Goal: Information Seeking & Learning: Learn about a topic

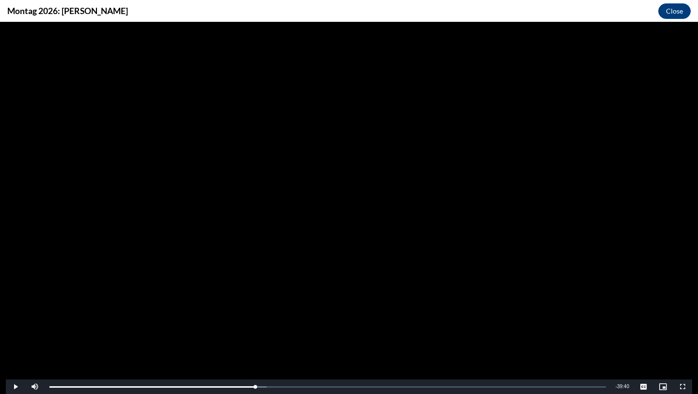
click at [17, 387] on span "Video Player" at bounding box center [15, 387] width 19 height 0
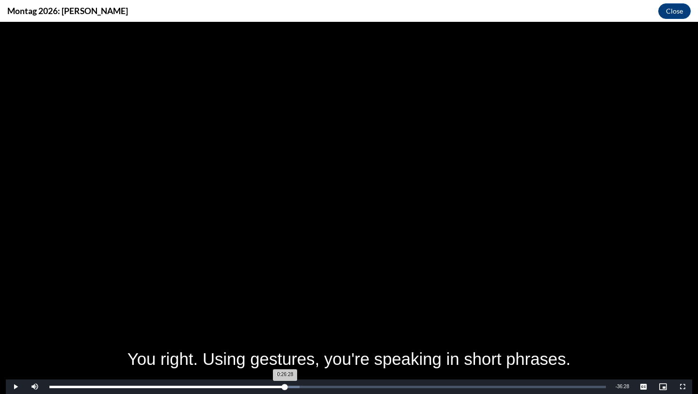
click at [284, 386] on div "Loaded : 44.92% 0:26:28 0:26:28" at bounding box center [327, 387] width 557 height 2
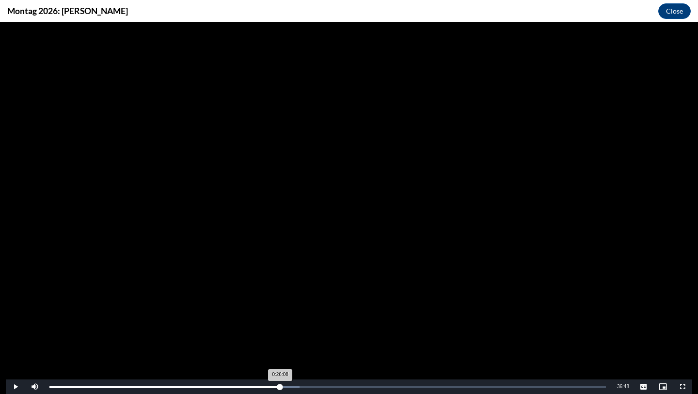
drag, startPoint x: 286, startPoint y: 388, endPoint x: 281, endPoint y: 385, distance: 5.4
click at [280, 386] on div "0:26:08" at bounding box center [164, 387] width 231 height 2
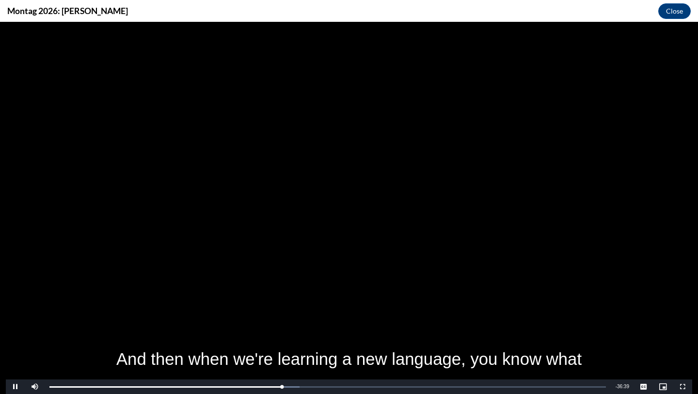
click at [17, 387] on span "Video Player" at bounding box center [15, 387] width 19 height 0
click at [18, 387] on span "Video Player" at bounding box center [15, 387] width 19 height 0
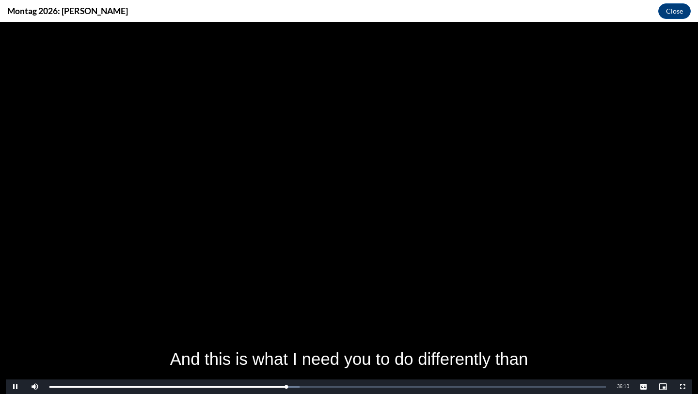
click at [18, 387] on span "Video Player" at bounding box center [15, 387] width 19 height 0
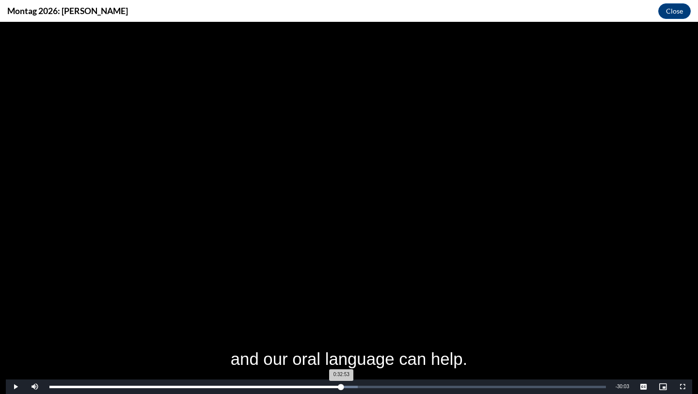
click at [340, 386] on div "Loaded : 55.46% 0:32:56 0:32:53" at bounding box center [327, 387] width 557 height 2
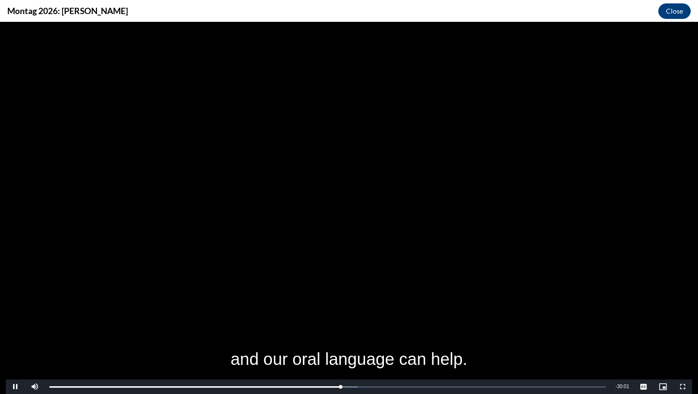
click at [15, 387] on span "Video Player" at bounding box center [15, 387] width 19 height 0
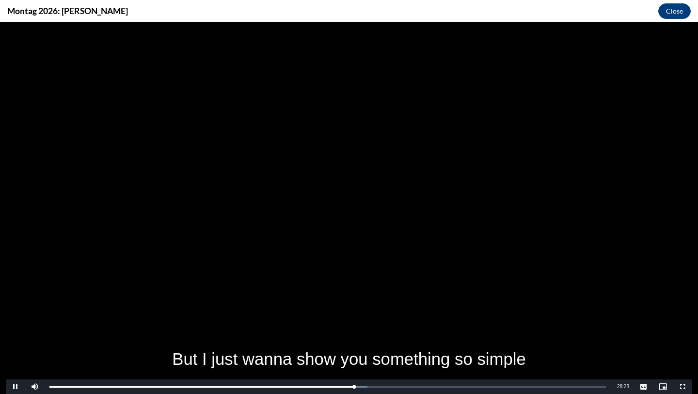
click at [15, 387] on span "Video Player" at bounding box center [15, 387] width 19 height 0
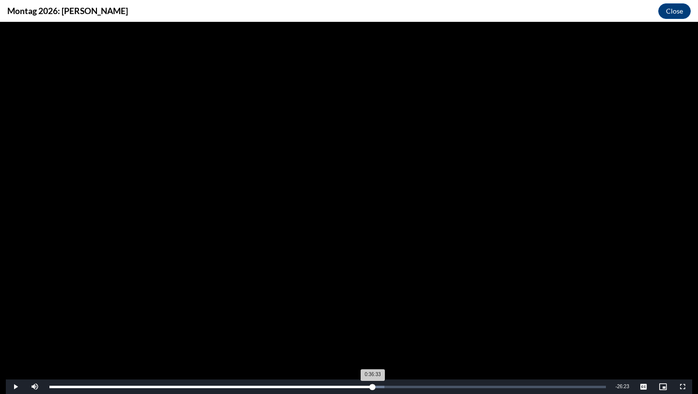
click at [373, 386] on div "0:36:33" at bounding box center [210, 387] width 323 height 2
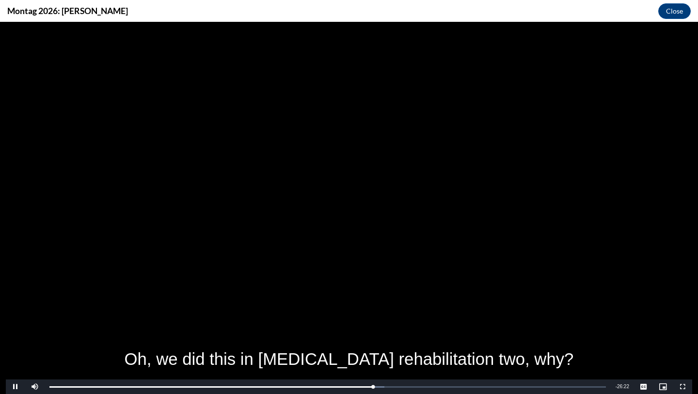
click at [14, 387] on span "Video Player" at bounding box center [15, 387] width 19 height 0
click at [17, 387] on span "Video Player" at bounding box center [15, 387] width 19 height 0
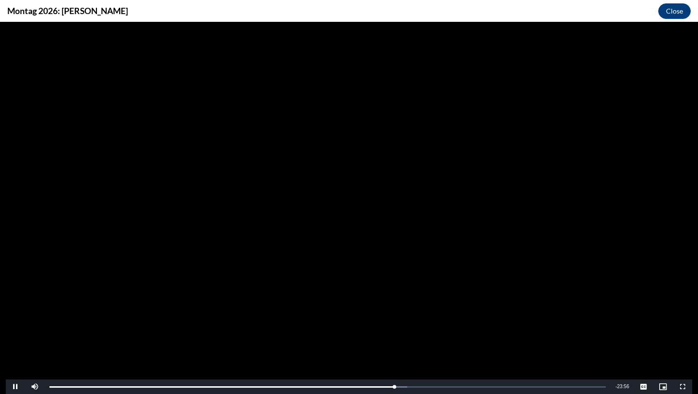
click at [17, 387] on span "Video Player" at bounding box center [15, 387] width 19 height 0
click at [16, 387] on span "Video Player" at bounding box center [15, 387] width 19 height 0
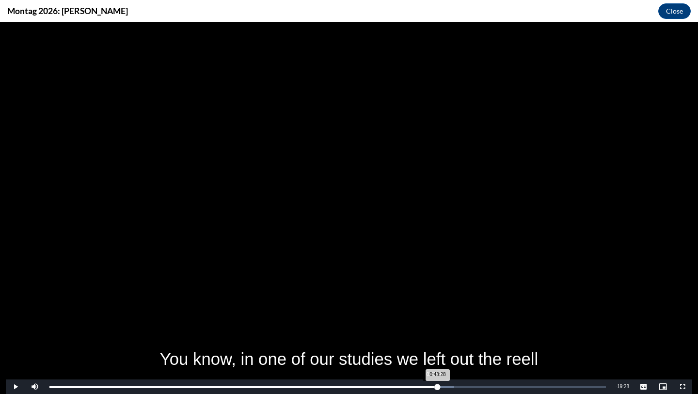
drag, startPoint x: 440, startPoint y: 386, endPoint x: 434, endPoint y: 385, distance: 6.9
click at [434, 386] on div "0:43:28" at bounding box center [243, 387] width 388 height 2
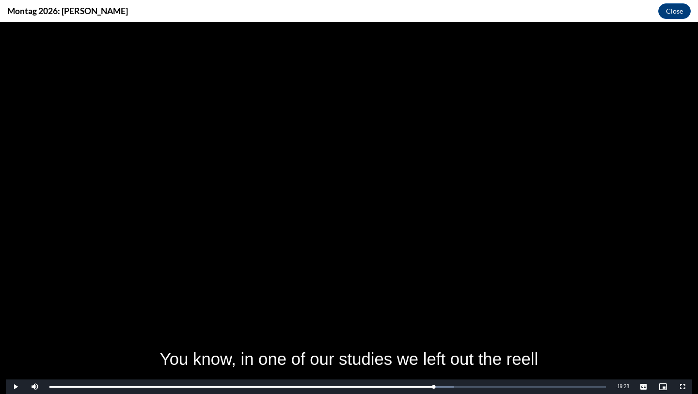
click at [15, 387] on span "Video Player" at bounding box center [15, 387] width 19 height 0
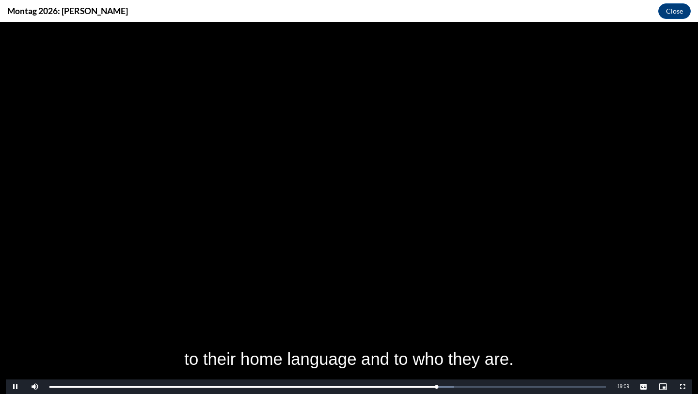
click at [17, 387] on span "Video Player" at bounding box center [15, 387] width 19 height 0
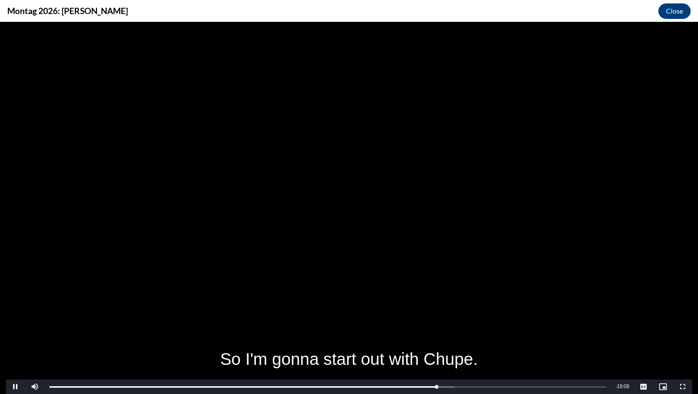
click at [17, 387] on span "Video Player" at bounding box center [15, 387] width 19 height 0
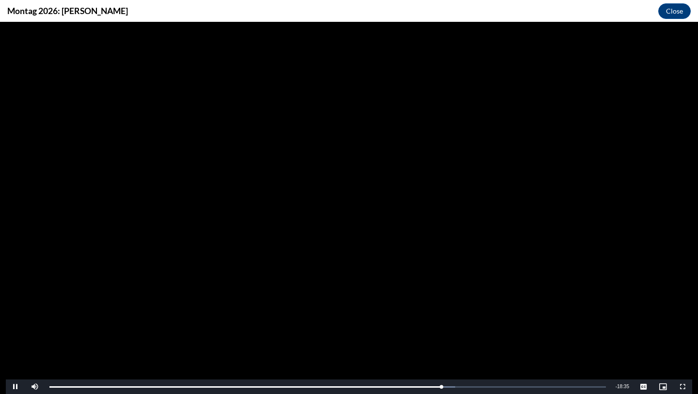
click at [17, 387] on span "Video Player" at bounding box center [15, 387] width 19 height 0
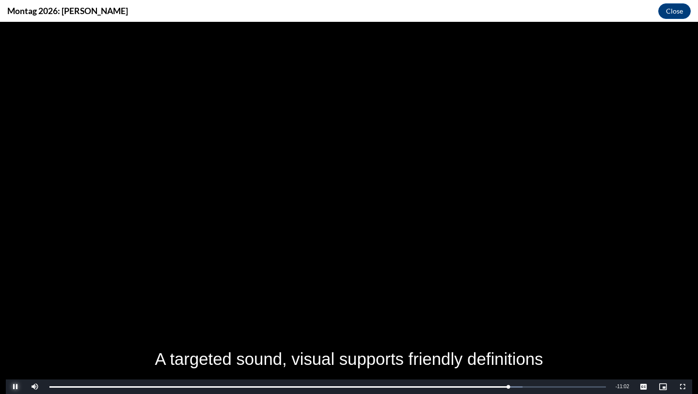
click at [15, 387] on span "Video Player" at bounding box center [15, 387] width 19 height 0
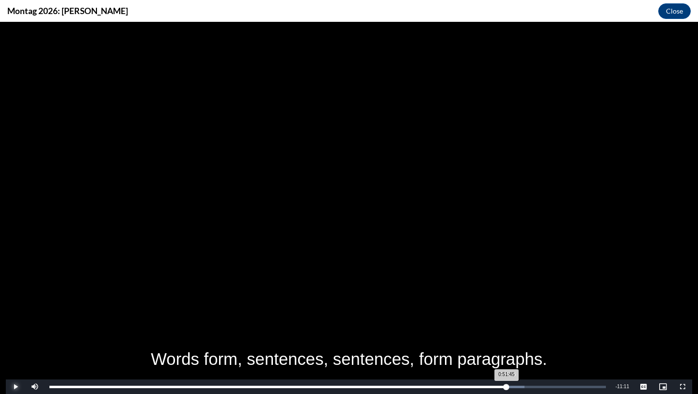
click at [507, 386] on div "0:51:45" at bounding box center [277, 387] width 457 height 2
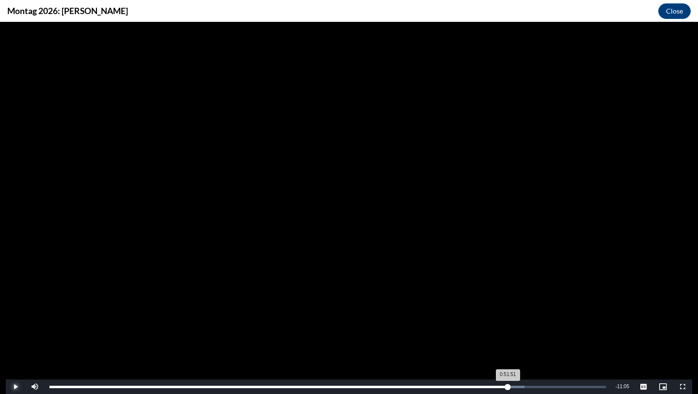
click at [508, 387] on div "0:51:51" at bounding box center [278, 387] width 459 height 2
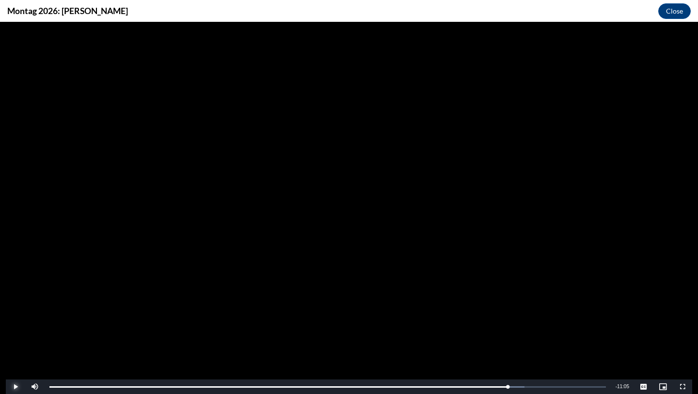
click at [16, 387] on span "Video Player" at bounding box center [15, 387] width 19 height 0
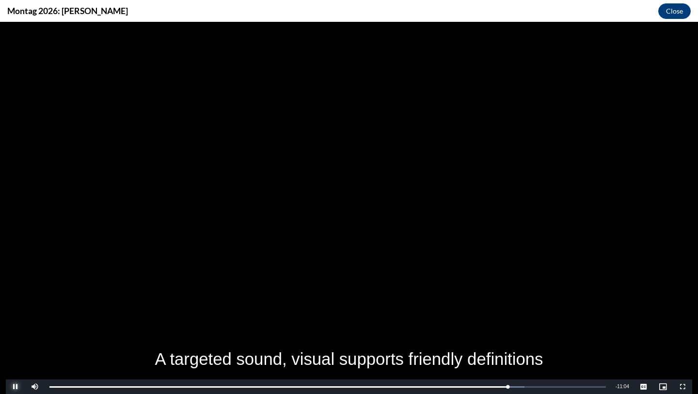
click at [16, 387] on span "Video Player" at bounding box center [15, 387] width 19 height 0
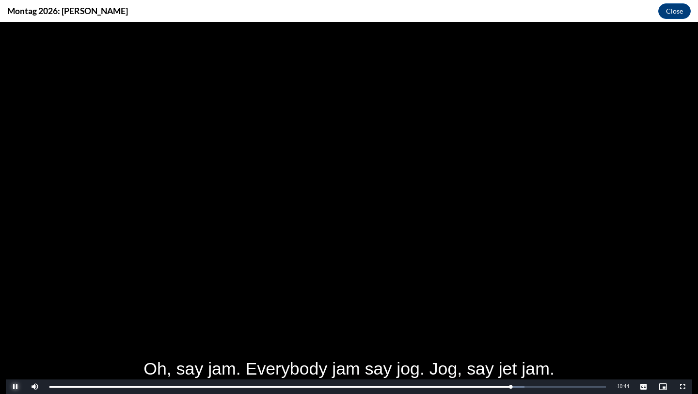
click at [16, 387] on span "Video Player" at bounding box center [15, 387] width 19 height 0
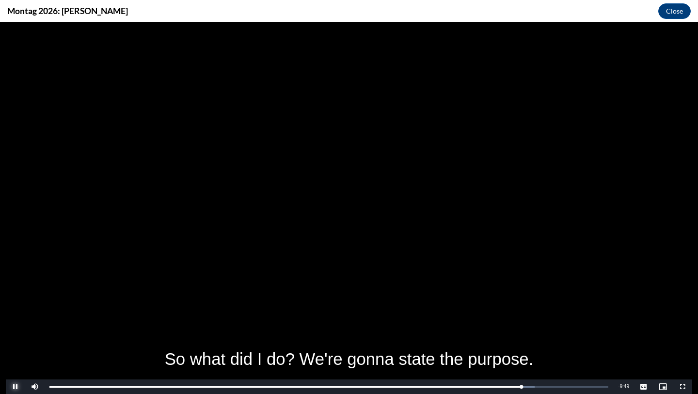
click at [16, 387] on span "Video Player" at bounding box center [15, 387] width 19 height 0
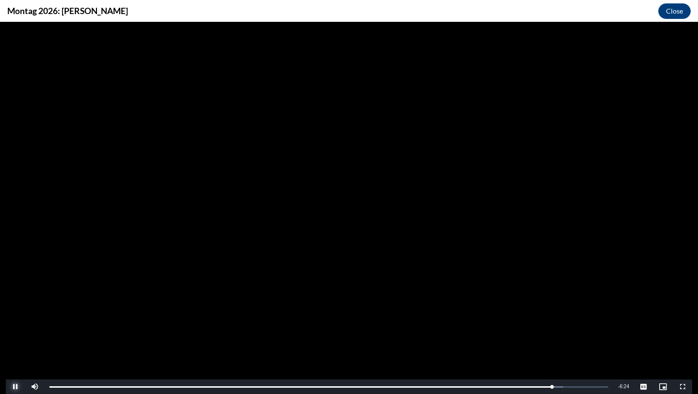
click at [16, 387] on span "Video Player" at bounding box center [15, 387] width 19 height 0
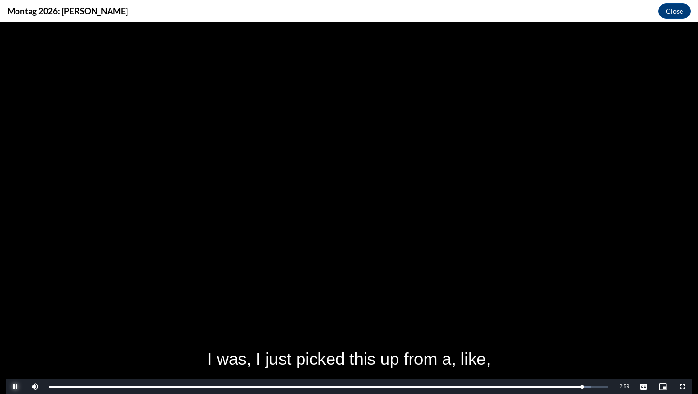
click at [16, 387] on span "Video Player" at bounding box center [15, 387] width 19 height 0
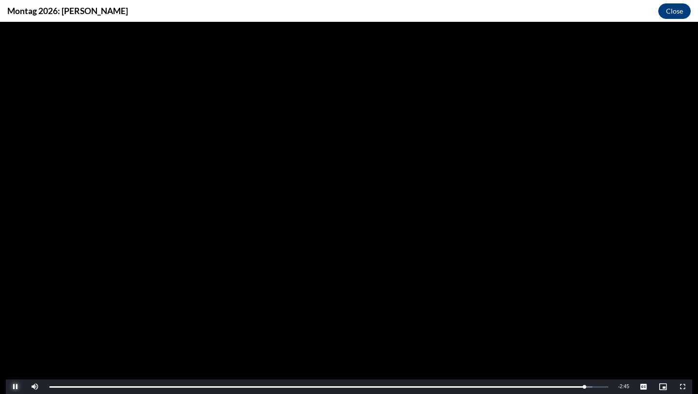
click at [16, 387] on span "Video Player" at bounding box center [15, 387] width 19 height 0
click at [13, 387] on span "Video Player" at bounding box center [15, 387] width 19 height 0
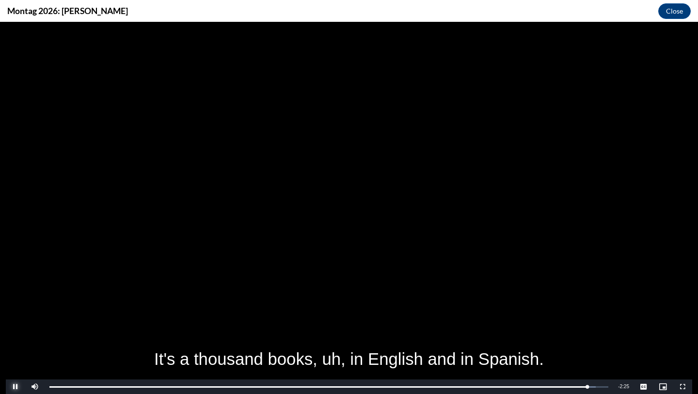
click at [16, 387] on span "Video Player" at bounding box center [15, 387] width 19 height 0
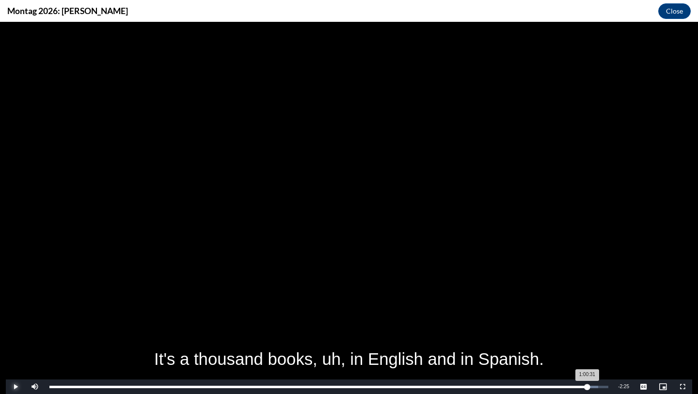
click at [587, 388] on div "1:00:31" at bounding box center [318, 387] width 538 height 2
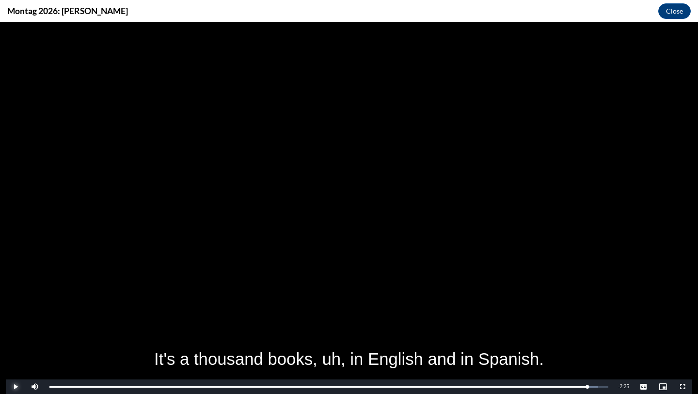
click at [16, 387] on span "Video Player" at bounding box center [15, 387] width 19 height 0
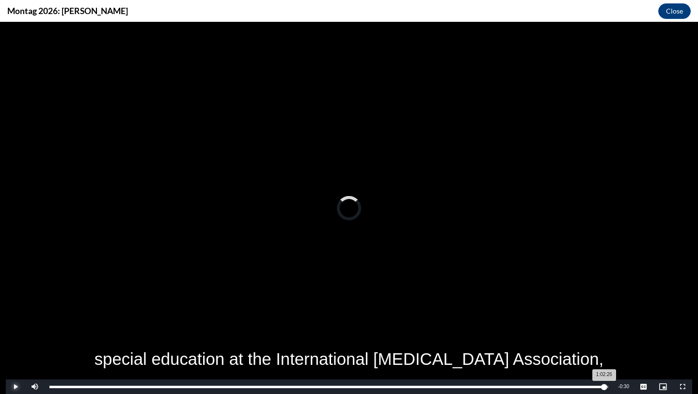
drag, startPoint x: 609, startPoint y: 387, endPoint x: 604, endPoint y: 385, distance: 5.0
click at [604, 386] on div "1:02:26" at bounding box center [326, 387] width 555 height 2
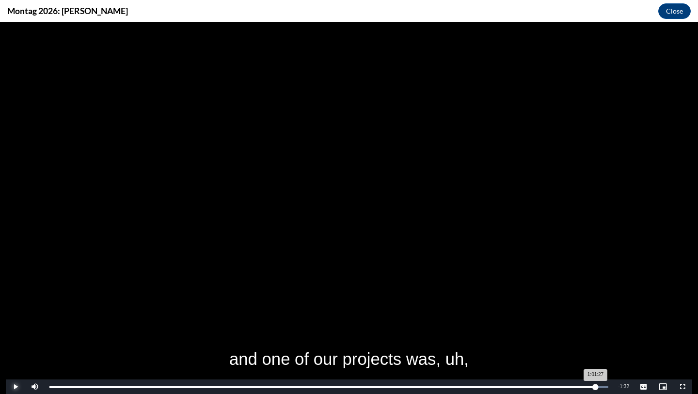
drag, startPoint x: 604, startPoint y: 387, endPoint x: 595, endPoint y: 387, distance: 8.7
click at [595, 387] on div "1:01:27" at bounding box center [322, 387] width 546 height 2
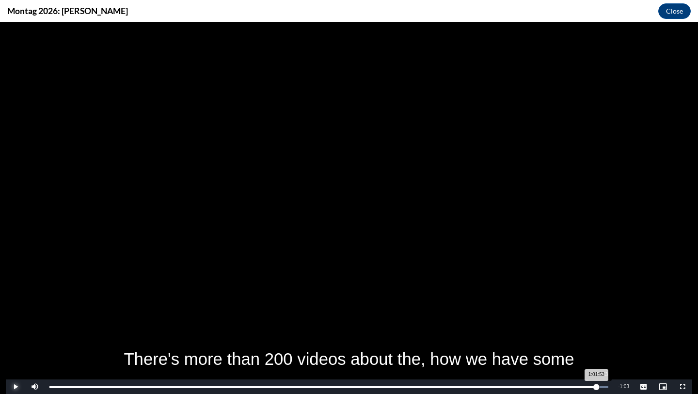
click at [597, 386] on div "1:01:53" at bounding box center [322, 387] width 547 height 2
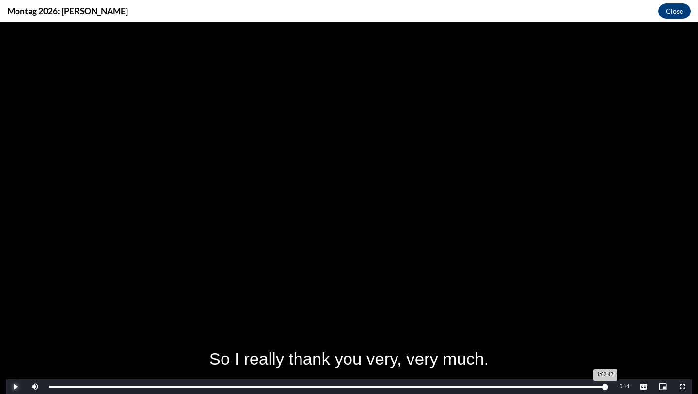
drag, startPoint x: 599, startPoint y: 385, endPoint x: 605, endPoint y: 385, distance: 5.8
click at [605, 386] on div "1:02:42" at bounding box center [327, 387] width 556 height 2
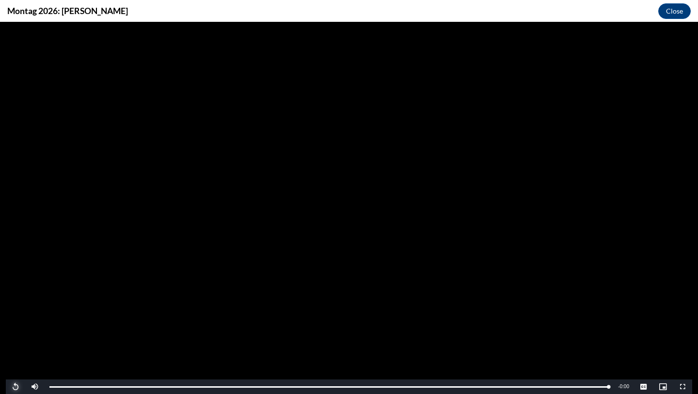
click at [17, 387] on span "Video Player" at bounding box center [15, 387] width 19 height 0
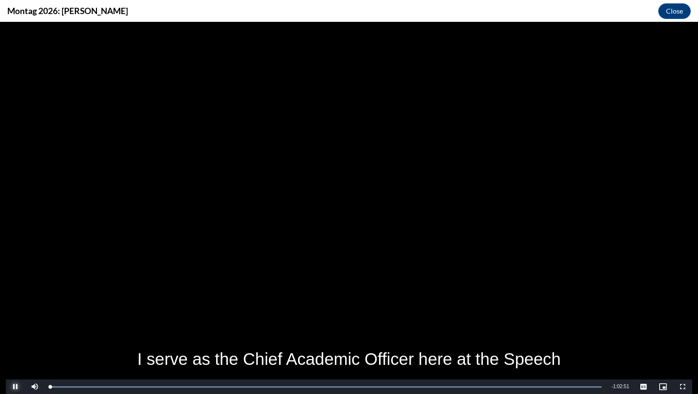
click at [14, 387] on span "Video Player" at bounding box center [15, 387] width 19 height 0
drag, startPoint x: 143, startPoint y: 11, endPoint x: 8, endPoint y: 13, distance: 134.8
click at [8, 13] on h4 "Montag 2026: Elsa Cardenas-Hagan" at bounding box center [67, 11] width 121 height 12
copy h4 "Montag 2026: Elsa Cardenas-Hagan"
click at [676, 12] on button "Close" at bounding box center [675, 11] width 32 height 16
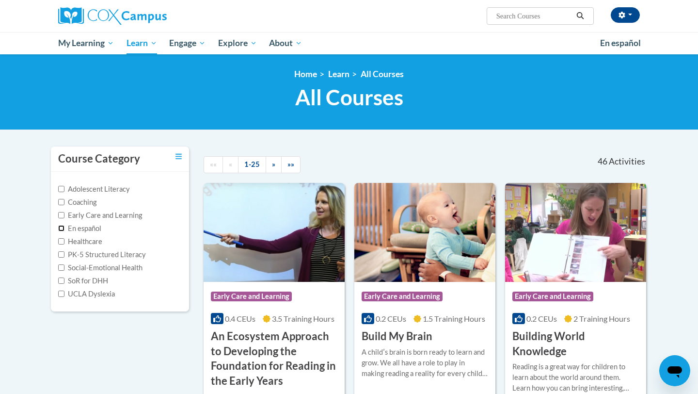
click at [60, 225] on input "En español" at bounding box center [61, 228] width 6 height 6
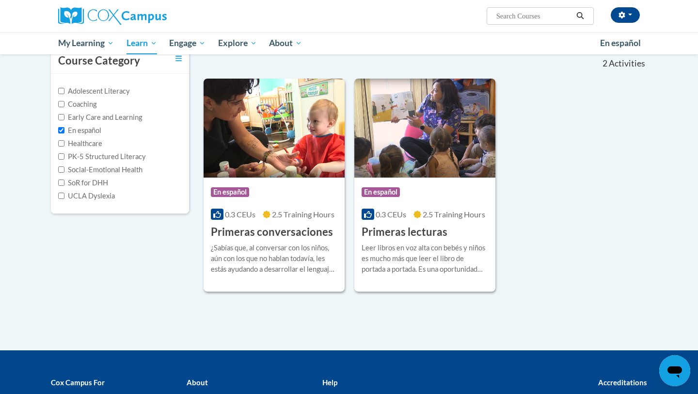
scroll to position [93, 0]
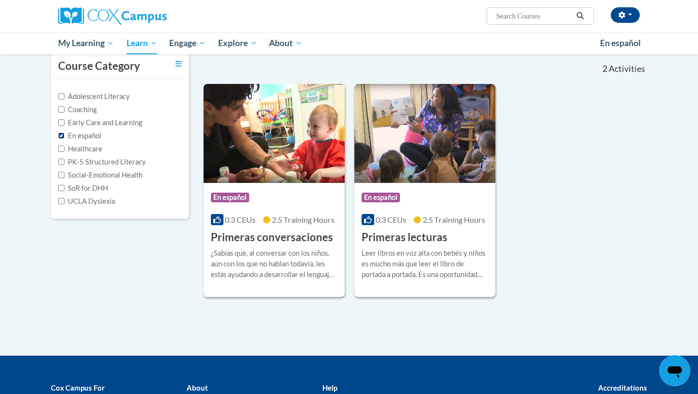
click at [60, 134] on input "En español" at bounding box center [61, 135] width 6 height 6
checkbox input "false"
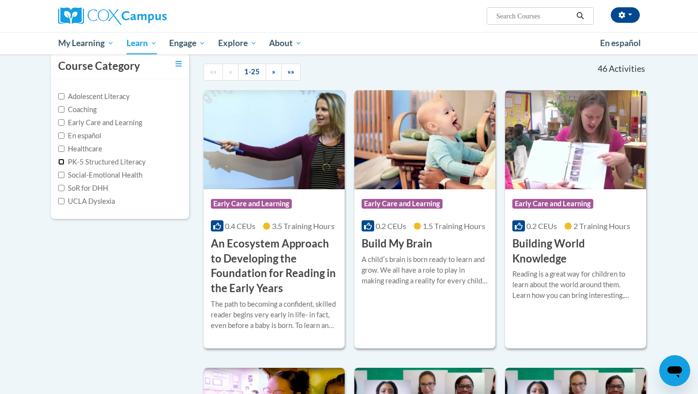
click at [63, 160] on input "PK-5 Structured Literacy" at bounding box center [61, 162] width 6 height 6
checkbox input "true"
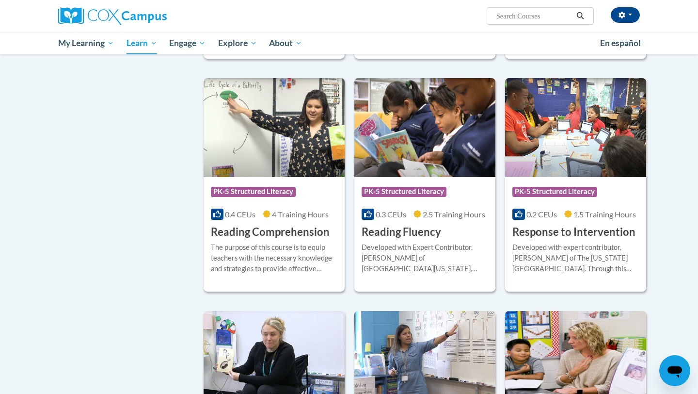
scroll to position [607, 0]
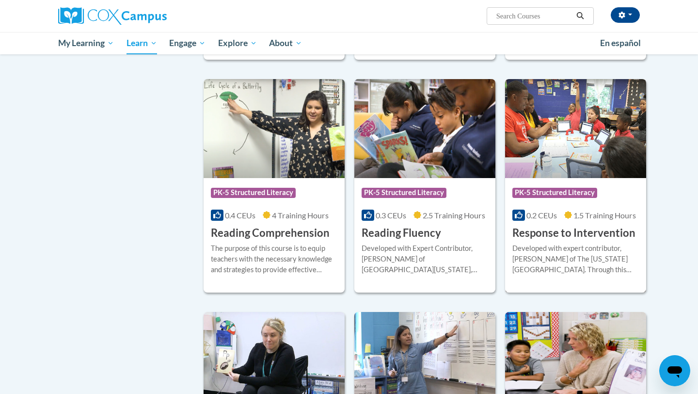
click at [546, 233] on h3 "Response to Intervention" at bounding box center [574, 233] width 123 height 15
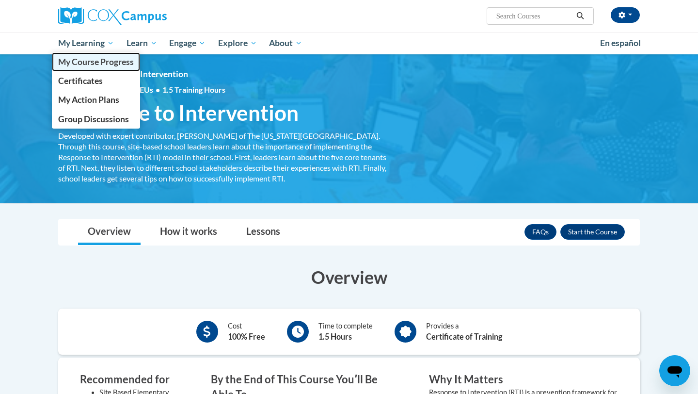
click at [102, 61] on span "My Course Progress" at bounding box center [96, 62] width 76 height 10
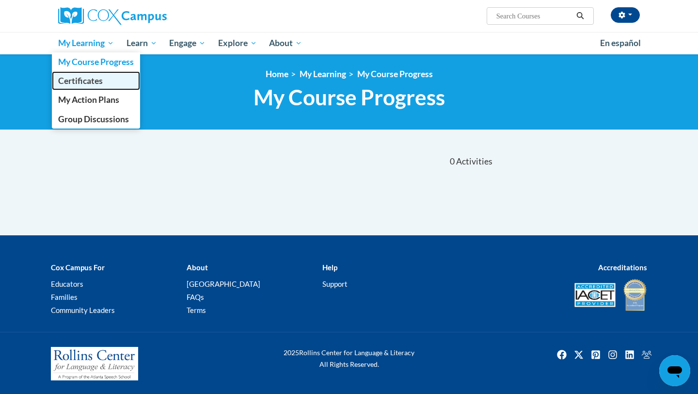
click at [70, 80] on span "Certificates" at bounding box center [80, 81] width 45 height 10
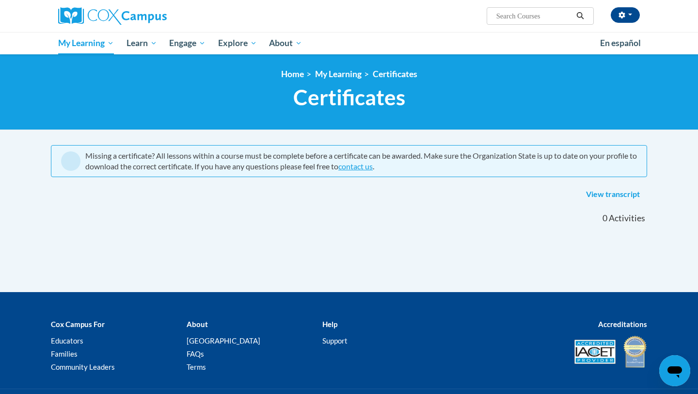
click at [529, 18] on input "Search..." at bounding box center [535, 16] width 78 height 12
type input "montag"
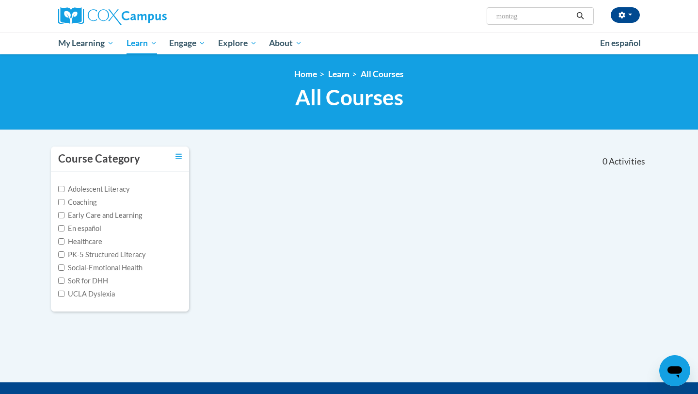
click at [531, 15] on input "montag" at bounding box center [535, 16] width 78 height 12
drag, startPoint x: 531, startPoint y: 15, endPoint x: 486, endPoint y: 13, distance: 44.7
click at [487, 13] on span "Search Search... montag" at bounding box center [540, 15] width 107 height 17
paste input "Montag 2026: [PERSON_NAME]"
type input "Montag 2026: [PERSON_NAME]"
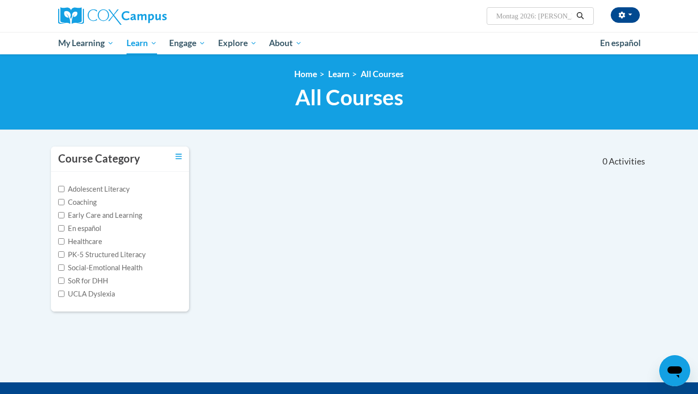
scroll to position [0, 37]
type input "Montag 2026: [PERSON_NAME]"
click at [629, 15] on span "button" at bounding box center [631, 15] width 4 height 2
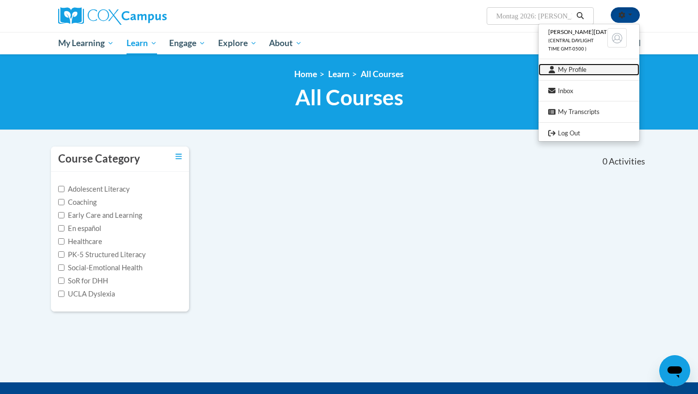
click at [566, 72] on link "My Profile" at bounding box center [589, 70] width 101 height 12
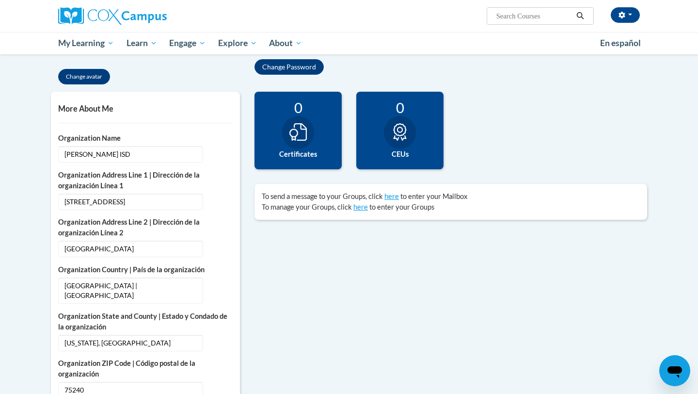
scroll to position [190, 0]
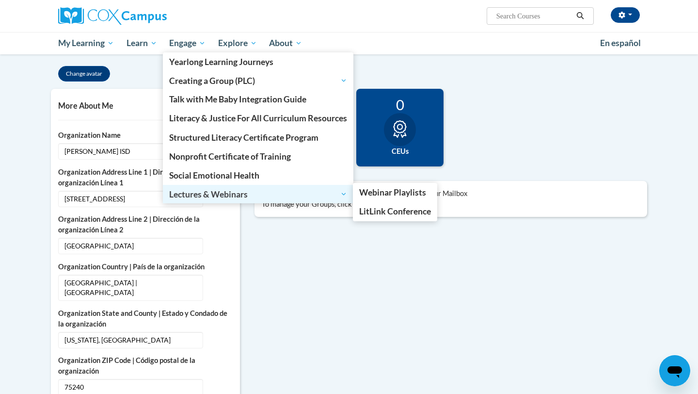
click at [205, 193] on span "Lectures & Webinars" at bounding box center [258, 194] width 178 height 12
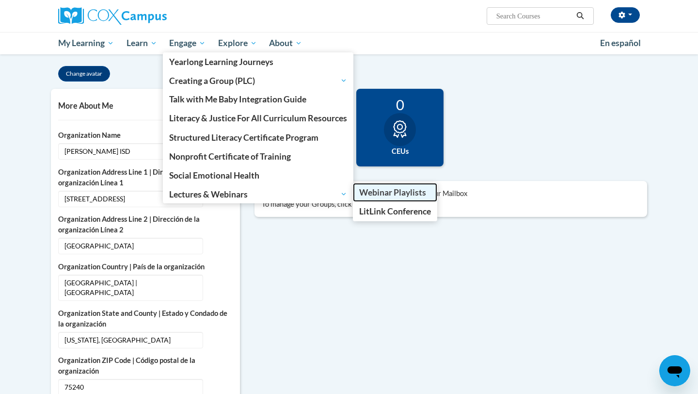
click at [381, 195] on span "Webinar Playlists" at bounding box center [392, 192] width 67 height 10
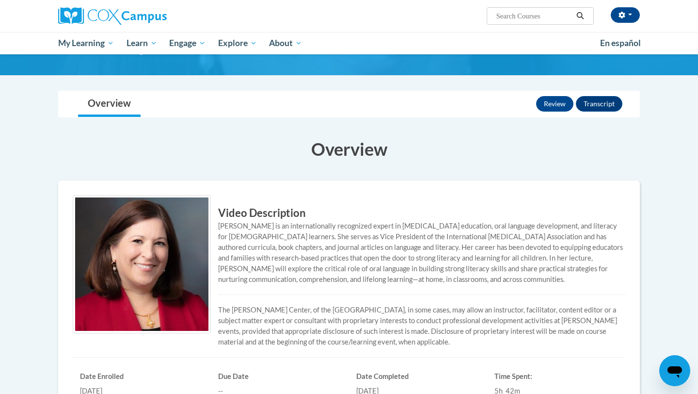
scroll to position [56, 0]
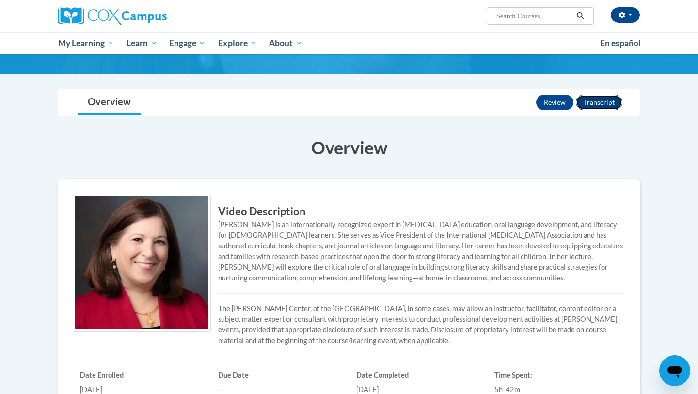
click at [596, 110] on button "Transcript" at bounding box center [599, 103] width 47 height 16
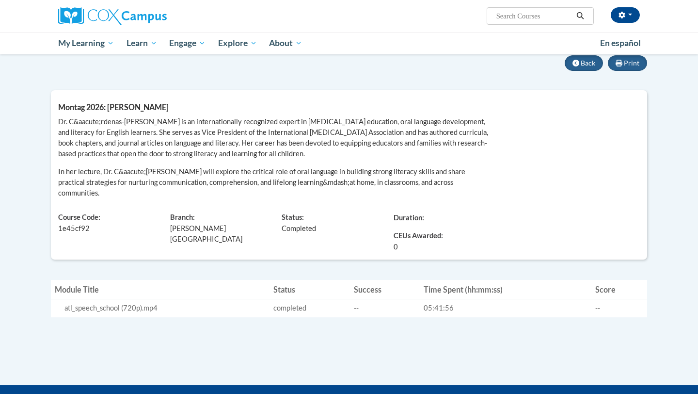
scroll to position [85, 0]
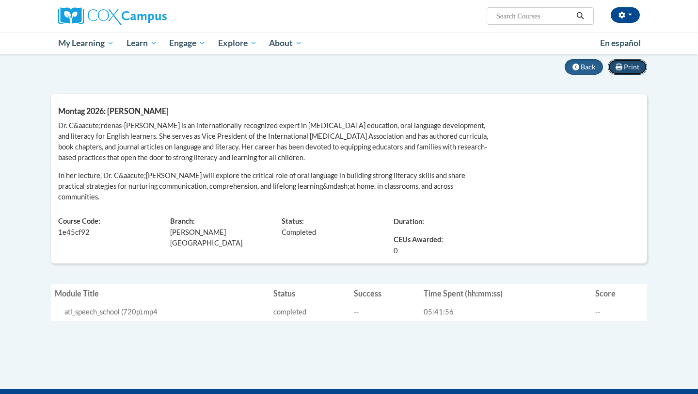
click at [623, 68] on button "Print" at bounding box center [627, 67] width 39 height 16
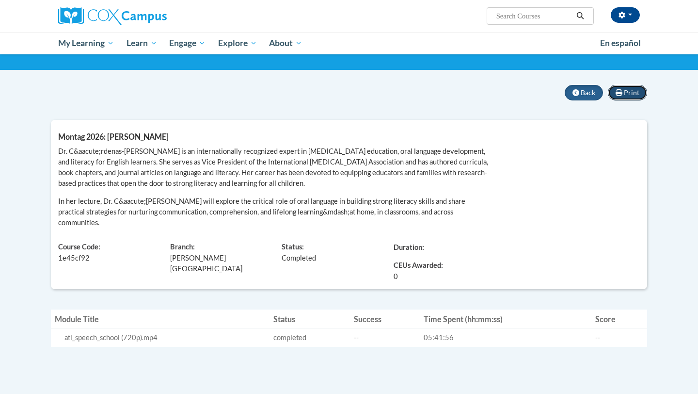
scroll to position [57, 0]
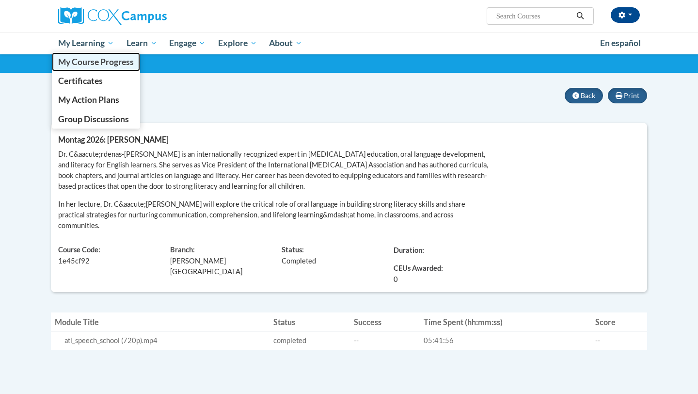
click at [81, 63] on span "My Course Progress" at bounding box center [96, 62] width 76 height 10
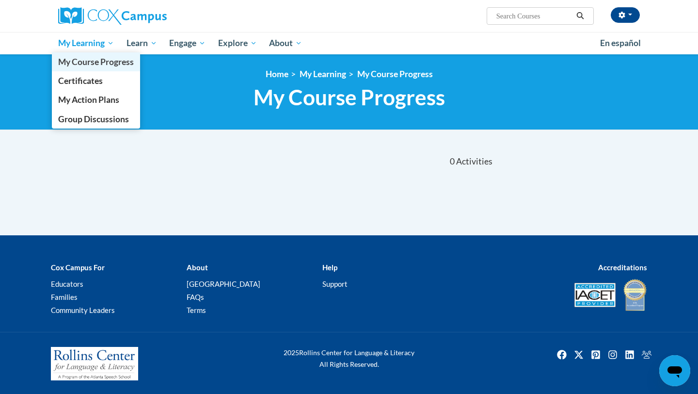
click at [90, 64] on span "My Course Progress" at bounding box center [96, 62] width 76 height 10
click at [84, 78] on span "Certificates" at bounding box center [80, 81] width 45 height 10
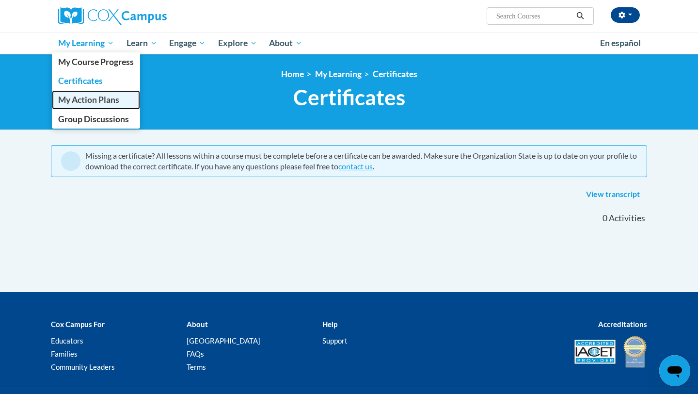
click at [84, 96] on span "My Action Plans" at bounding box center [88, 100] width 61 height 10
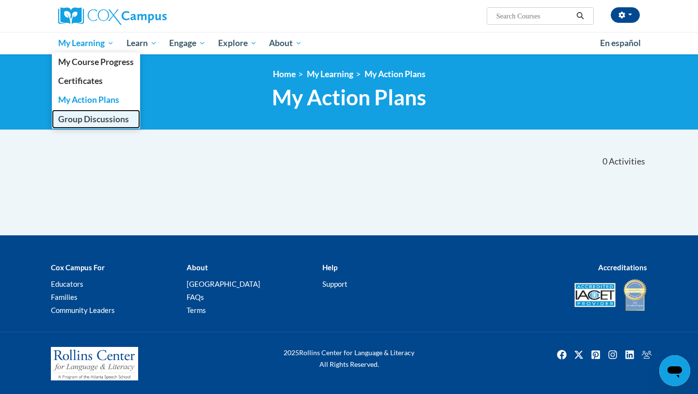
click at [83, 120] on span "Group Discussions" at bounding box center [93, 119] width 71 height 10
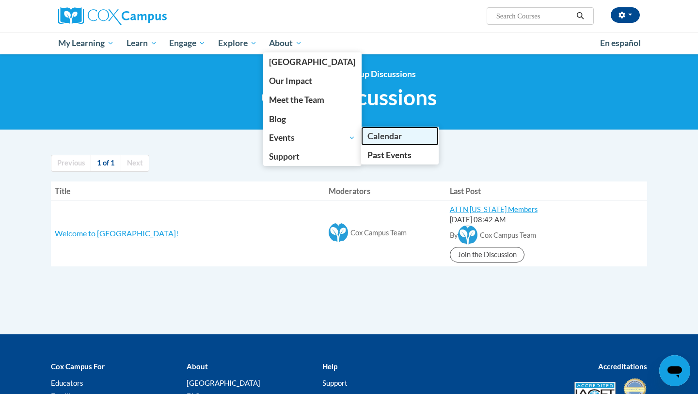
click at [368, 137] on span "Calendar" at bounding box center [385, 136] width 34 height 10
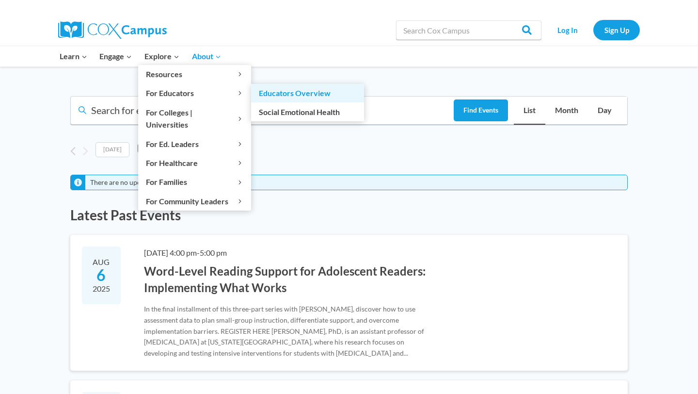
click at [290, 89] on link "Educators Overview" at bounding box center [307, 93] width 113 height 18
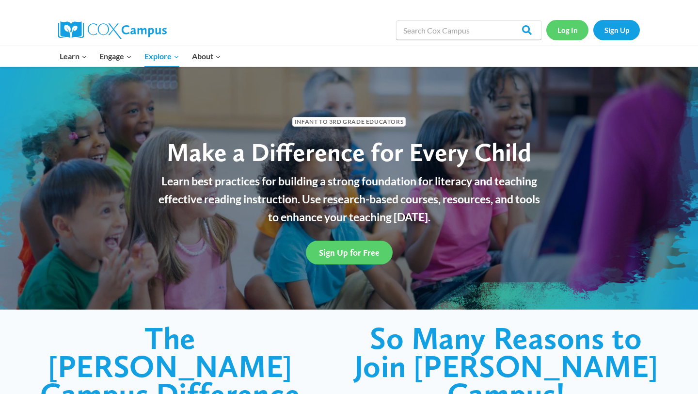
click at [574, 29] on link "Log In" at bounding box center [568, 30] width 42 height 20
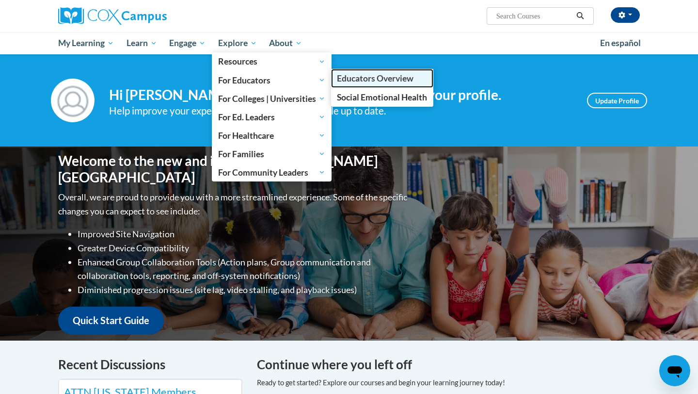
click at [359, 79] on span "Educators Overview" at bounding box center [375, 78] width 77 height 10
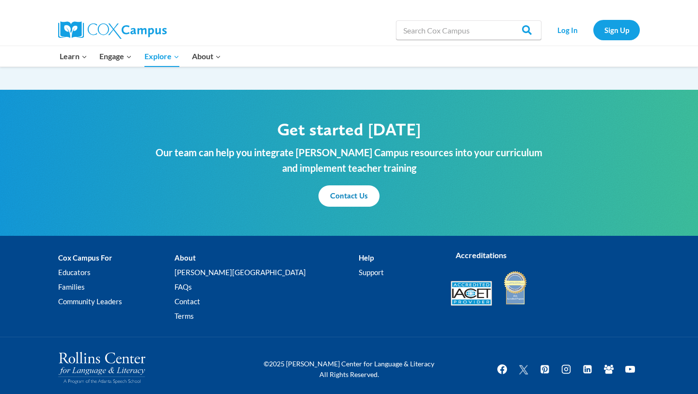
scroll to position [1147, 0]
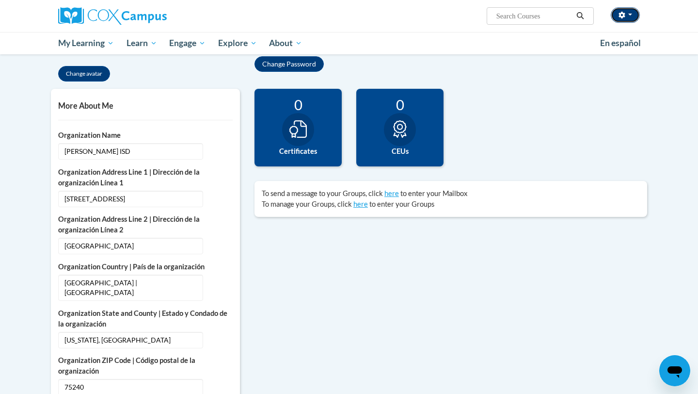
click at [621, 20] on button "button" at bounding box center [625, 15] width 29 height 16
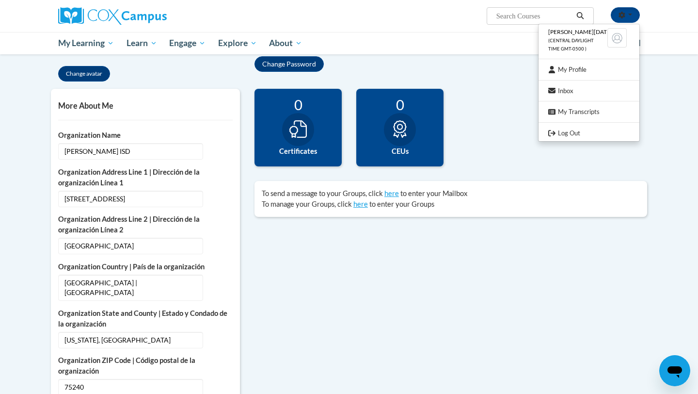
click at [467, 103] on div "1 Completions 0 Certificates 0 CEUs 0 Badges" at bounding box center [450, 135] width 407 height 92
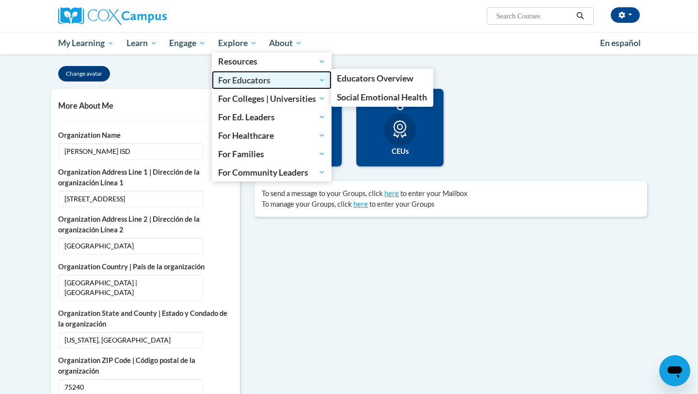
click at [323, 81] on span "For Educators" at bounding box center [271, 80] width 107 height 12
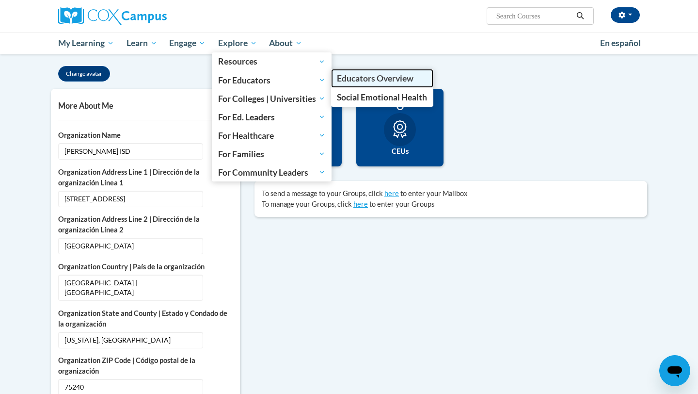
click at [351, 82] on span "Educators Overview" at bounding box center [375, 78] width 77 height 10
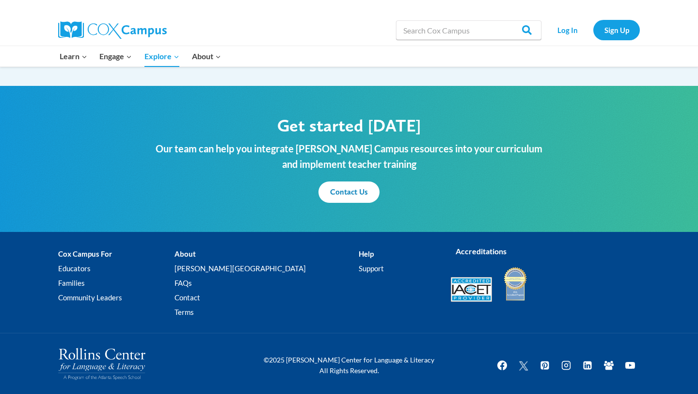
scroll to position [1147, 0]
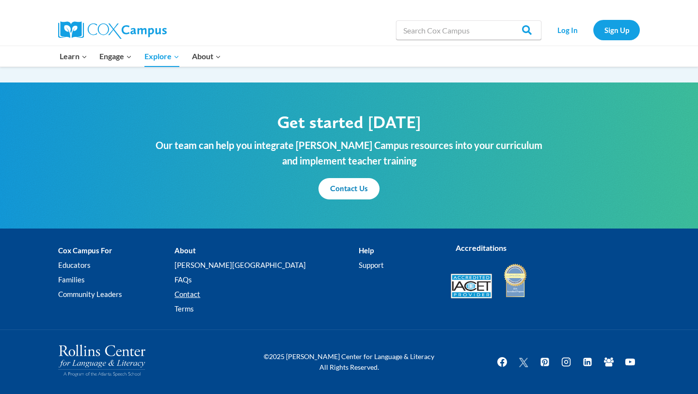
click at [226, 293] on link "Contact" at bounding box center [267, 294] width 184 height 15
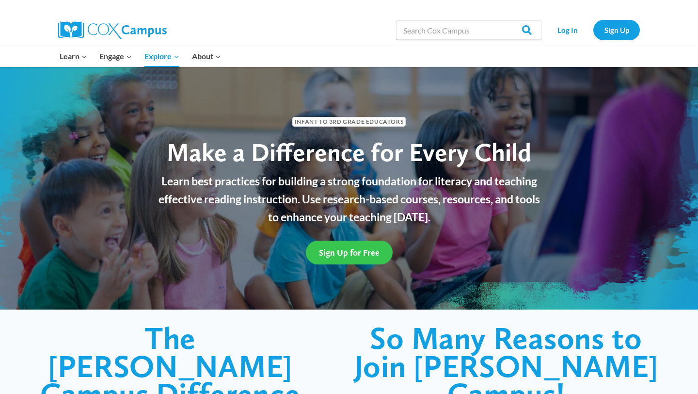
click at [335, 249] on span "Sign Up for Free" at bounding box center [349, 252] width 61 height 10
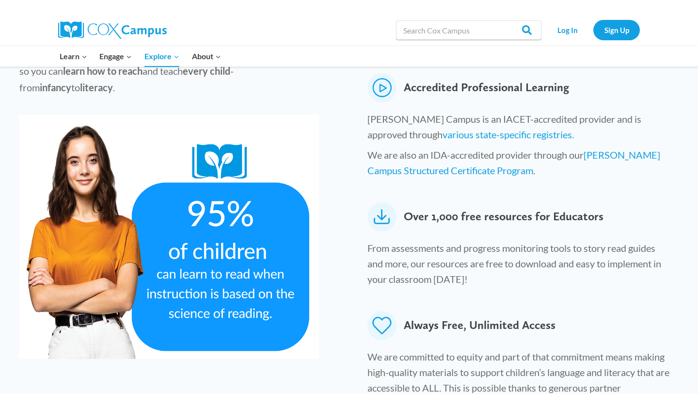
scroll to position [456, 0]
click at [378, 203] on icon at bounding box center [382, 217] width 29 height 29
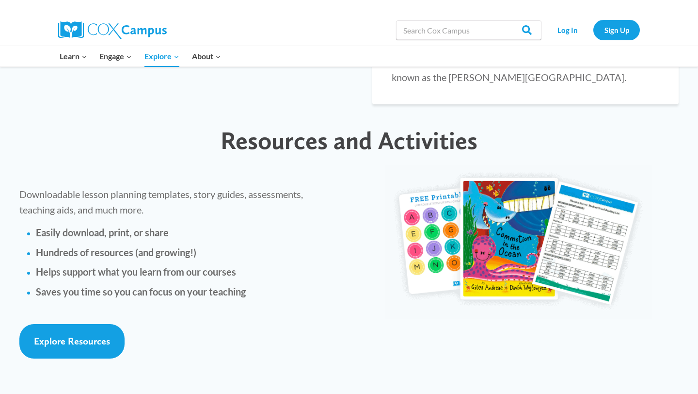
scroll to position [2113, 0]
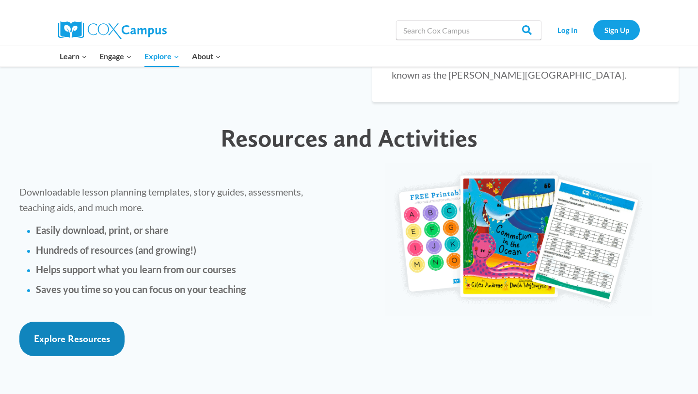
click at [81, 322] on link "Explore Resources" at bounding box center [71, 339] width 105 height 34
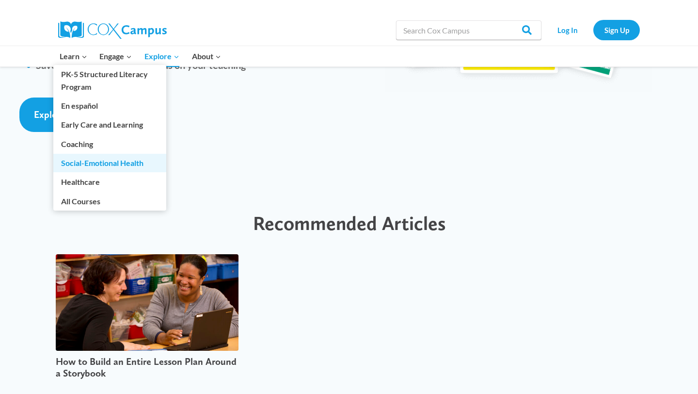
scroll to position [2335, 0]
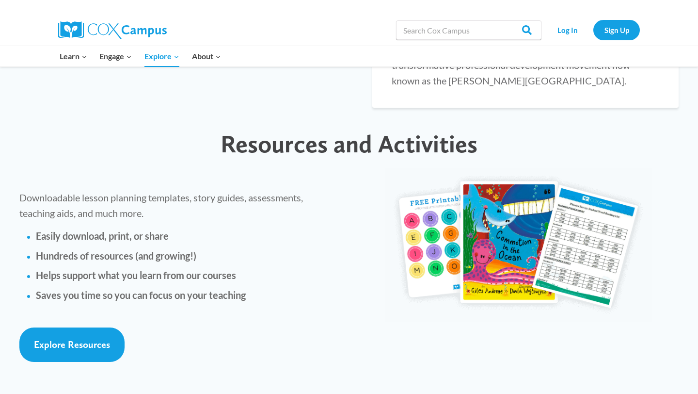
scroll to position [2045, 0]
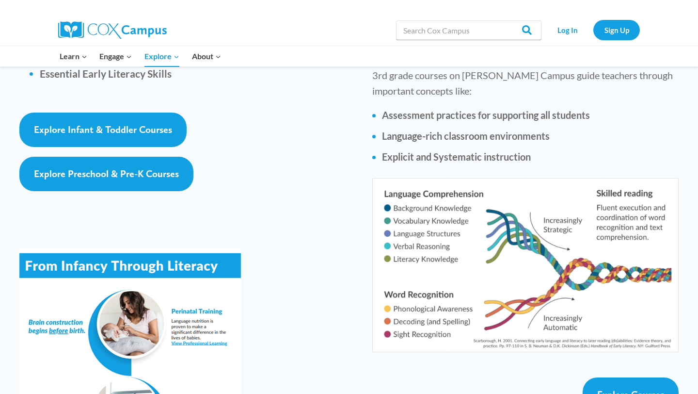
scroll to position [1531, 0]
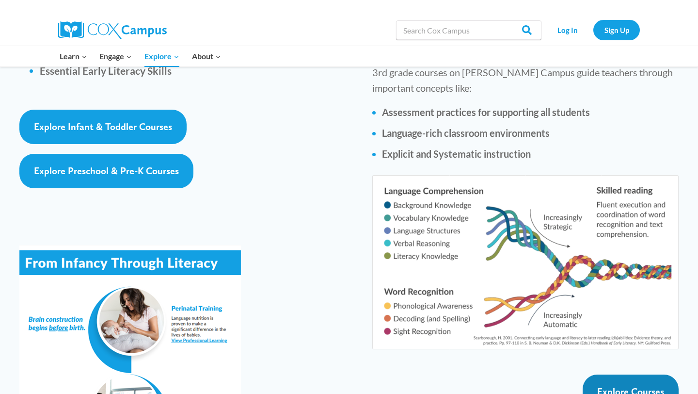
click at [606, 386] on span "Explore Courses" at bounding box center [630, 392] width 67 height 12
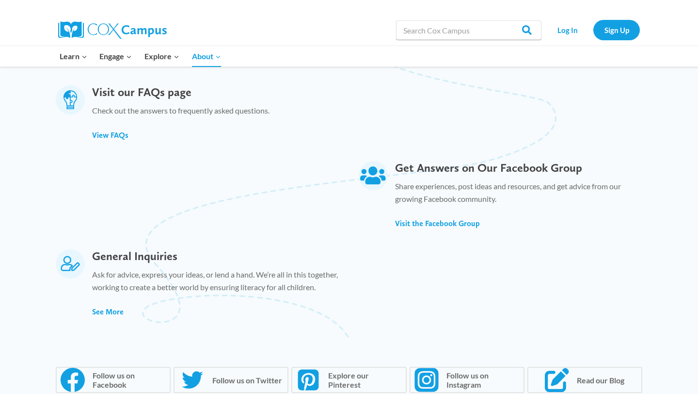
scroll to position [716, 0]
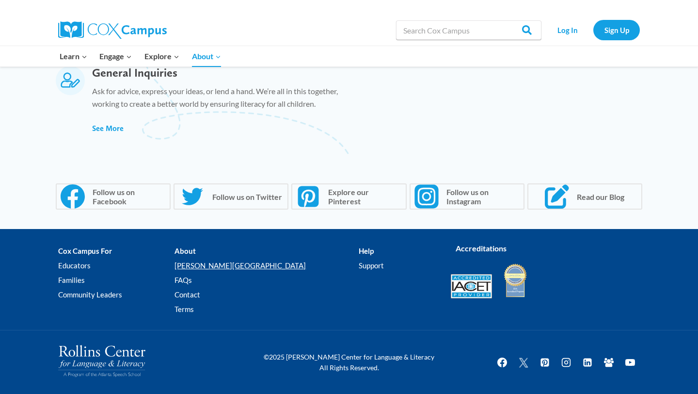
click at [226, 266] on link "[PERSON_NAME][GEOGRAPHIC_DATA]" at bounding box center [267, 265] width 184 height 15
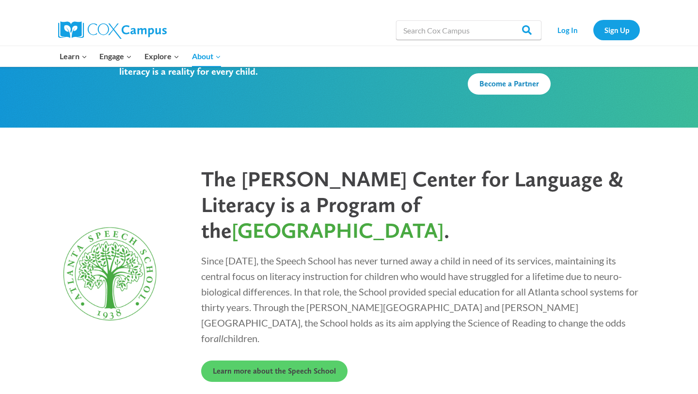
scroll to position [2608, 0]
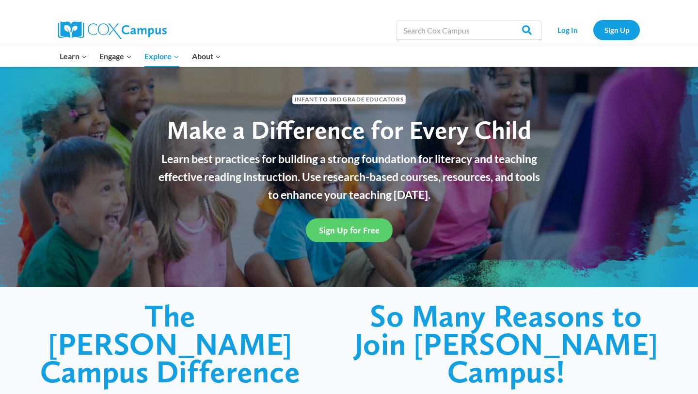
scroll to position [24, 0]
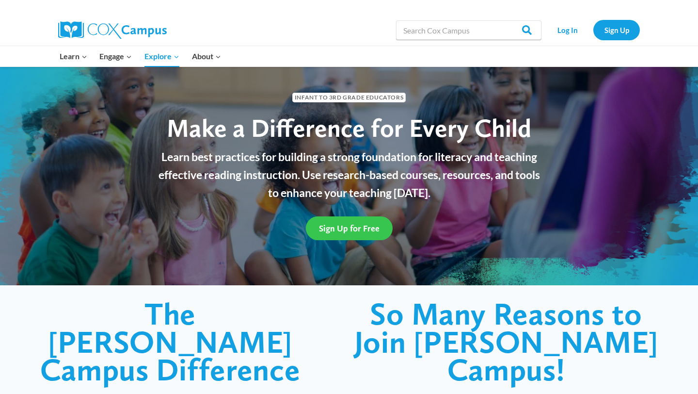
click at [337, 230] on span "Sign Up for Free" at bounding box center [349, 228] width 61 height 10
